Goal: Task Accomplishment & Management: Complete application form

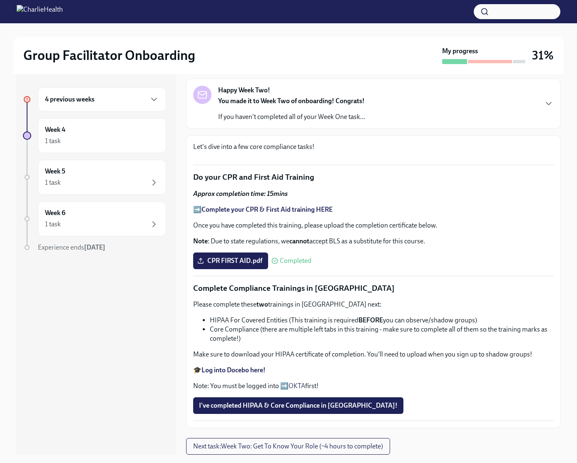
scroll to position [18, 0]
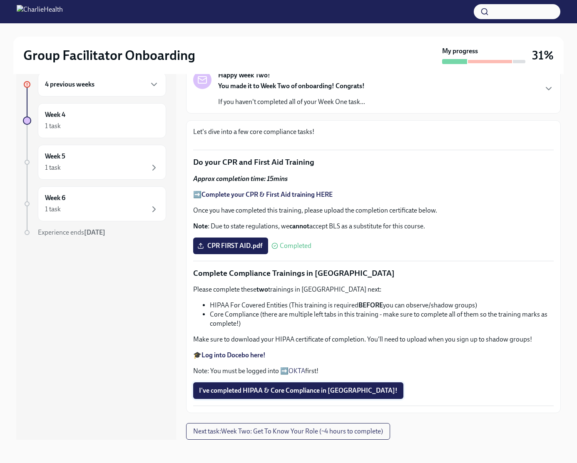
click at [252, 390] on span "I've completed HIPAA & Core Compliance in [GEOGRAPHIC_DATA]!" at bounding box center [298, 391] width 199 height 8
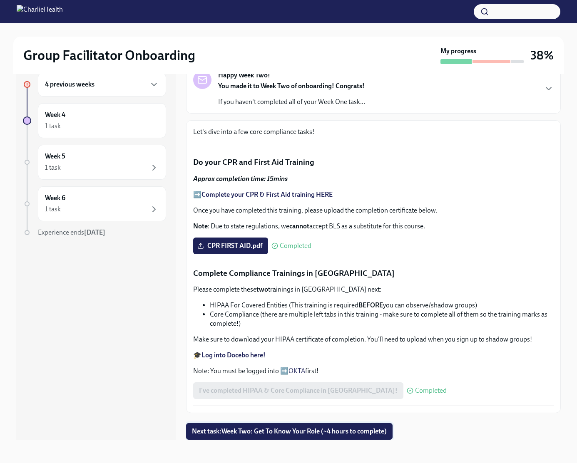
click at [282, 435] on span "Next task : Week Two: Get To Know Your Role (~4 hours to complete)" at bounding box center [289, 431] width 195 height 8
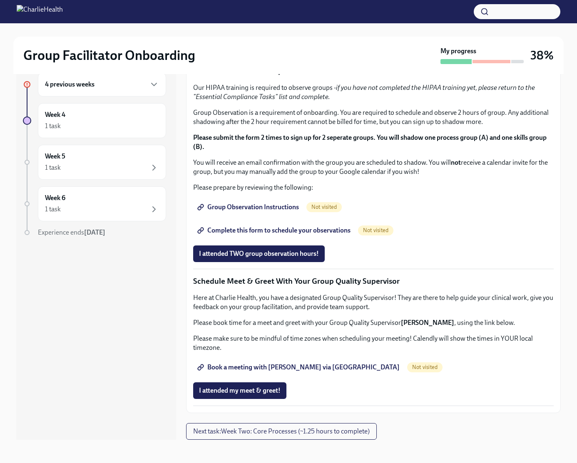
scroll to position [541, 0]
click at [270, 48] on span "I completed these three Docebo courses!" at bounding box center [257, 44] width 117 height 8
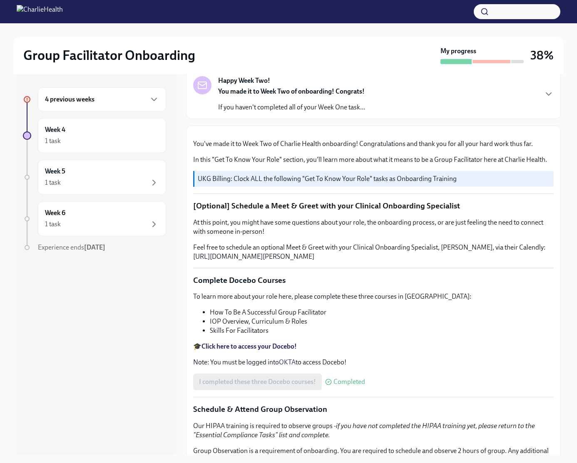
scroll to position [55, 0]
click at [299, 112] on p "If you haven't completed all of your Week One task..." at bounding box center [291, 106] width 147 height 9
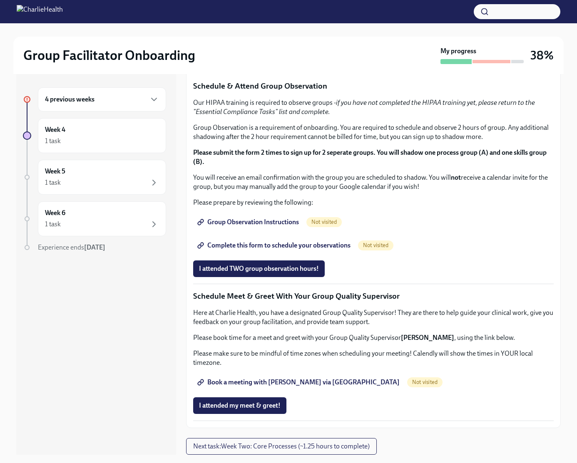
scroll to position [18, 0]
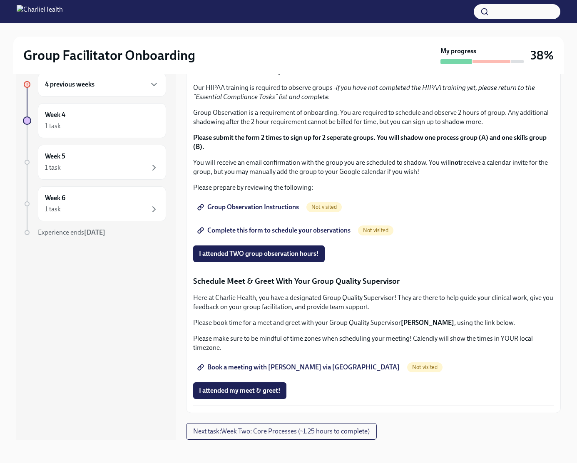
click at [70, 93] on div "4 previous weeks" at bounding box center [102, 84] width 128 height 24
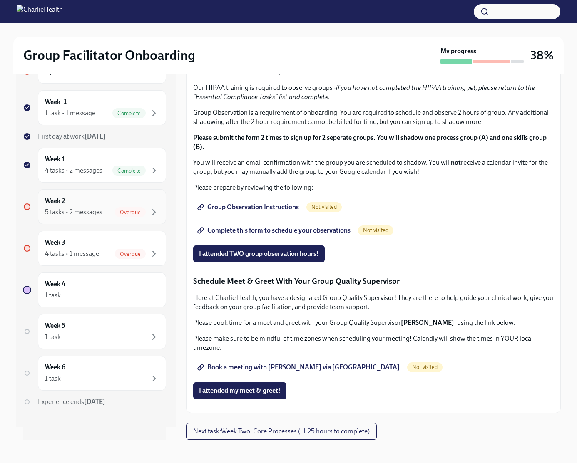
scroll to position [91, 0]
click at [121, 207] on div "5 tasks • 2 messages Overdue" at bounding box center [102, 212] width 114 height 10
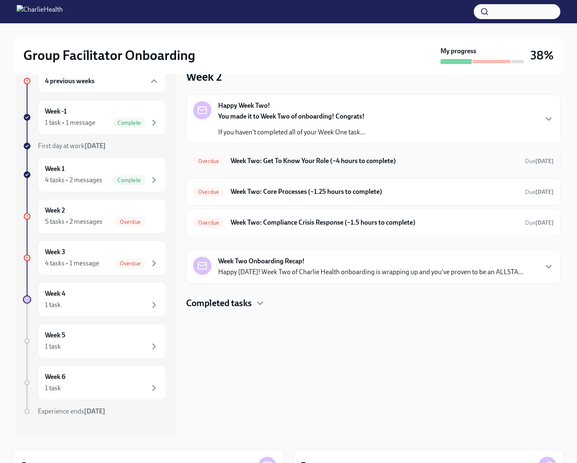
click at [327, 166] on h6 "Week Two: Get To Know Your Role (~4 hours to complete)" at bounding box center [375, 160] width 288 height 9
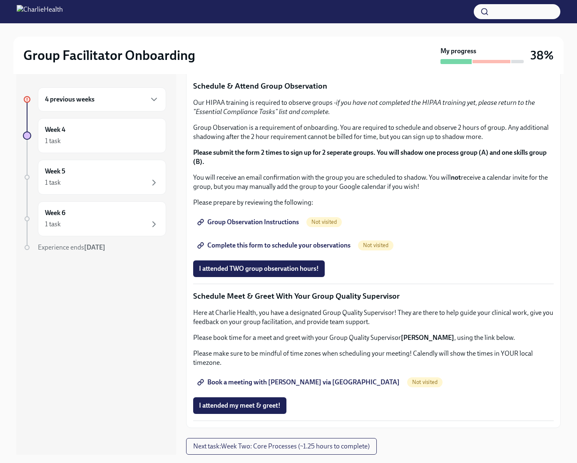
click at [142, 102] on div "4 previous weeks" at bounding box center [102, 99] width 114 height 10
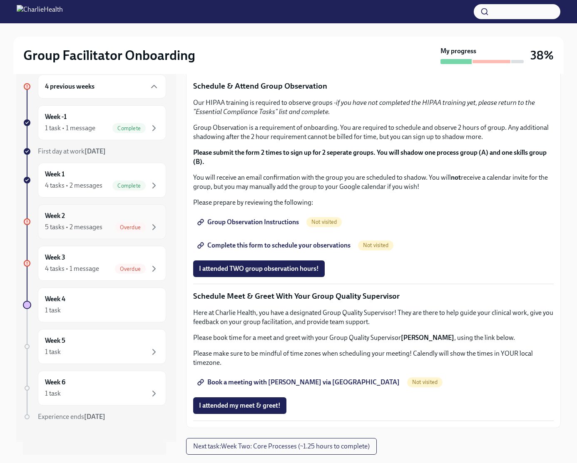
scroll to position [39, 0]
click at [102, 232] on div "5 tasks • 2 messages" at bounding box center [73, 227] width 57 height 9
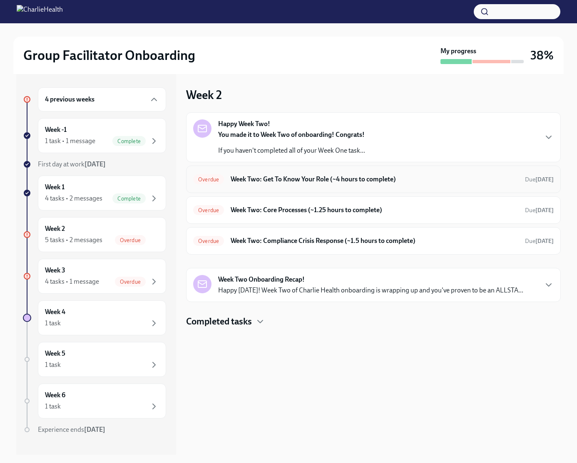
click at [309, 184] on h6 "Week Two: Get To Know Your Role (~4 hours to complete)" at bounding box center [375, 179] width 288 height 9
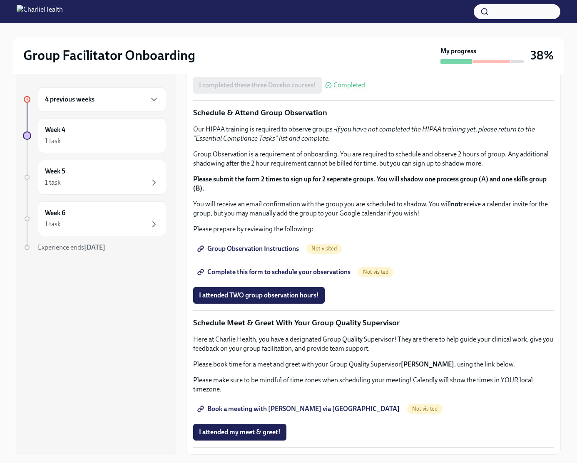
scroll to position [272, 0]
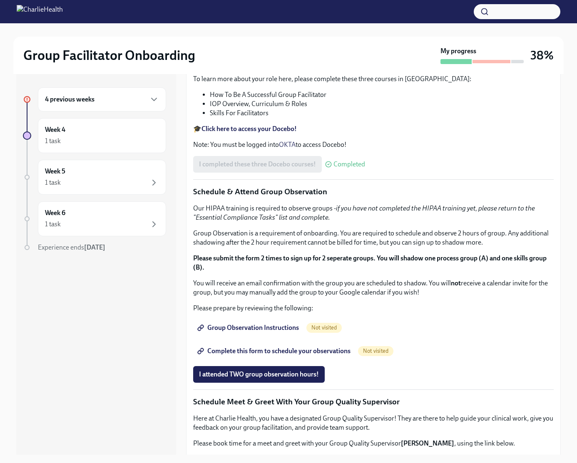
click at [77, 101] on h6 "4 previous weeks" at bounding box center [70, 99] width 50 height 9
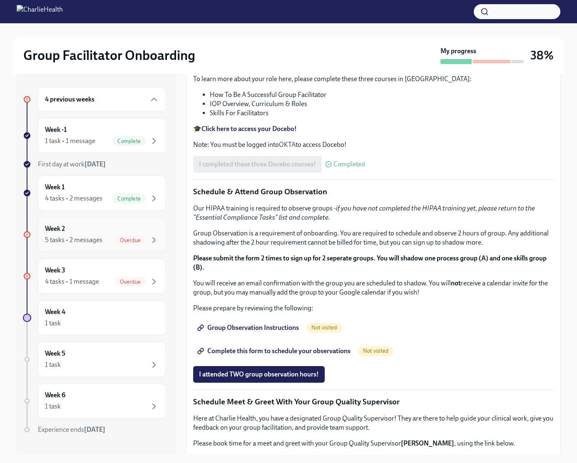
click at [66, 245] on div "5 tasks • 2 messages" at bounding box center [73, 240] width 57 height 9
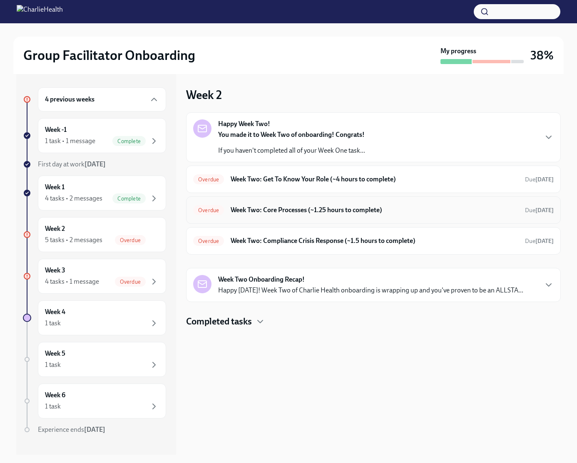
click at [337, 215] on h6 "Week Two: Core Processes (~1.25 hours to complete)" at bounding box center [375, 210] width 288 height 9
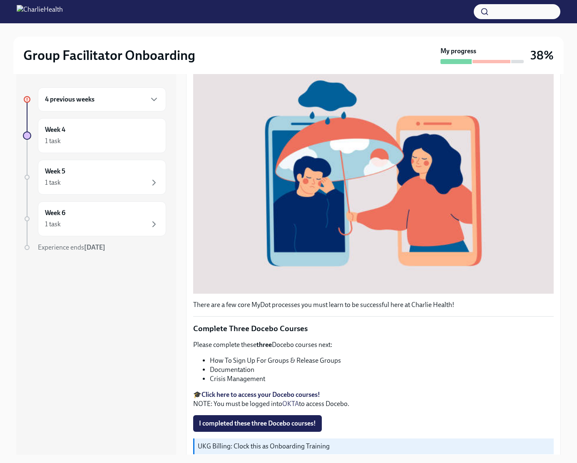
scroll to position [206, 0]
